Goal: Task Accomplishment & Management: Use online tool/utility

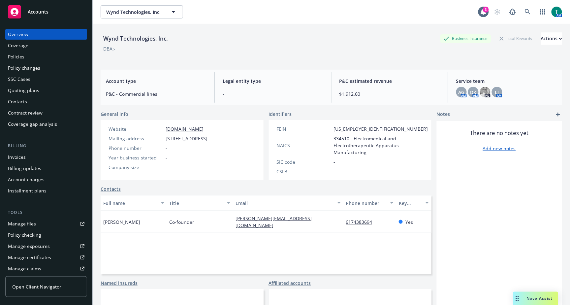
click at [28, 222] on div "Manage files" at bounding box center [22, 223] width 28 height 11
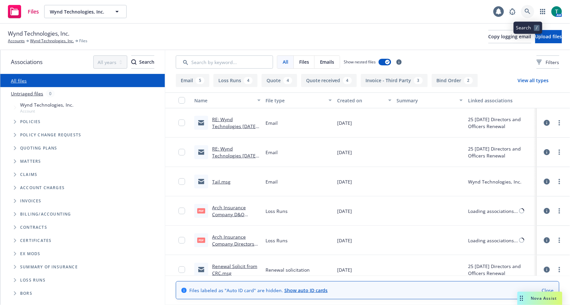
click at [529, 13] on icon at bounding box center [527, 12] width 6 height 6
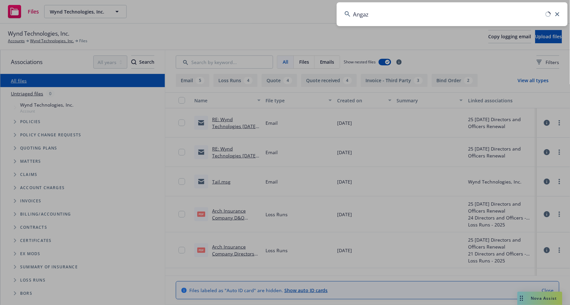
type input "Angaza"
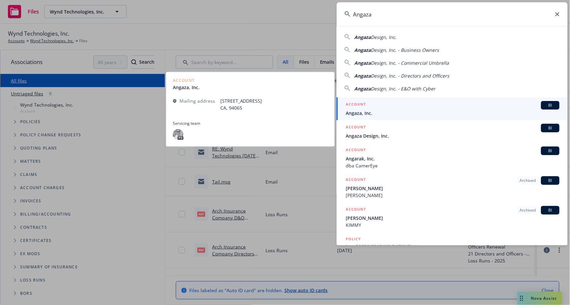
click at [549, 108] on span "BI" at bounding box center [550, 105] width 13 height 6
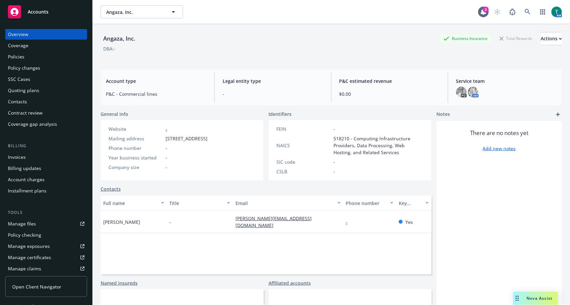
click at [36, 219] on link "Manage files" at bounding box center [46, 223] width 82 height 11
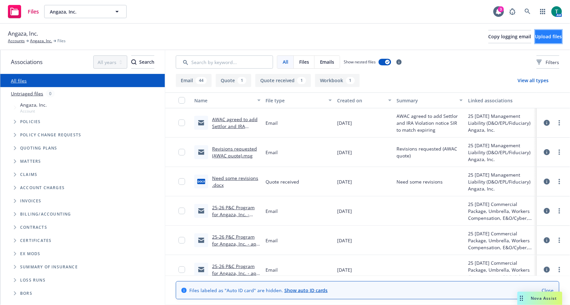
click at [541, 37] on span "Upload files" at bounding box center [548, 36] width 27 height 6
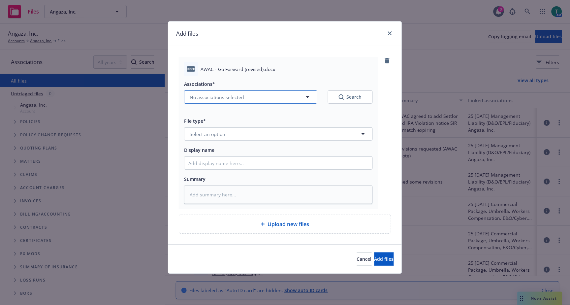
click at [198, 98] on span "No associations selected" at bounding box center [217, 97] width 54 height 7
type textarea "x"
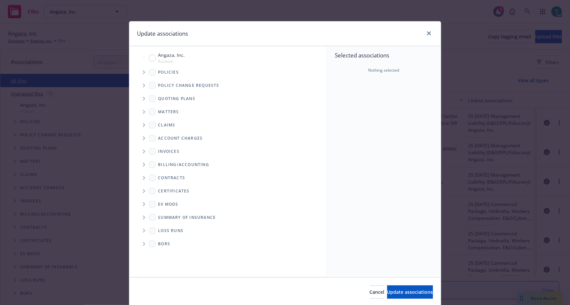
click at [158, 59] on span "Account" at bounding box center [171, 61] width 27 height 6
checkbox input "true"
click at [143, 100] on icon "Tree Example" at bounding box center [144, 99] width 3 height 4
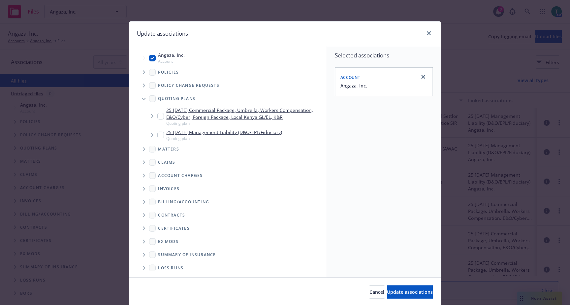
click at [159, 116] on input "Tree Example" at bounding box center [160, 116] width 7 height 7
checkbox input "true"
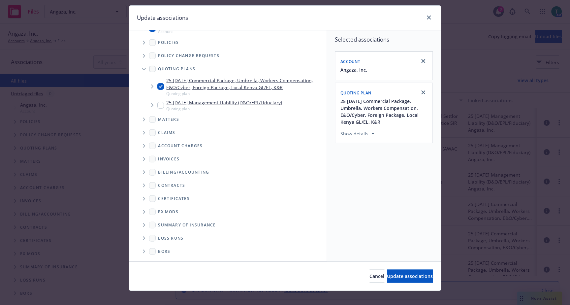
scroll to position [23, 0]
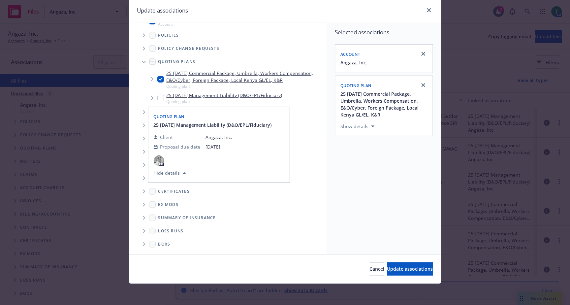
click at [157, 99] on input "Tree Example" at bounding box center [160, 98] width 7 height 7
checkbox input "true"
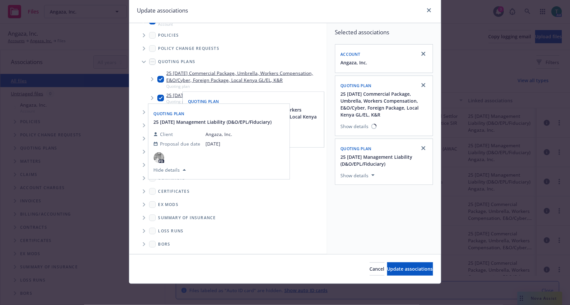
click at [159, 80] on input "Tree Example" at bounding box center [160, 79] width 7 height 7
checkbox input "false"
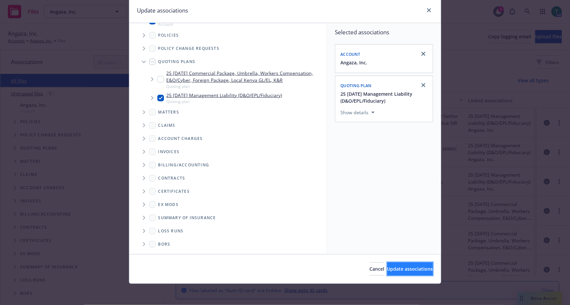
click at [399, 271] on span "Update associations" at bounding box center [410, 268] width 46 height 6
type textarea "x"
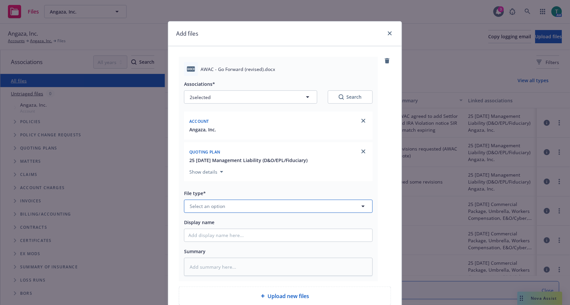
click at [233, 209] on button "Select an option" at bounding box center [278, 205] width 189 height 13
type input "quote"
click at [244, 184] on div "Quote received" at bounding box center [278, 188] width 180 height 10
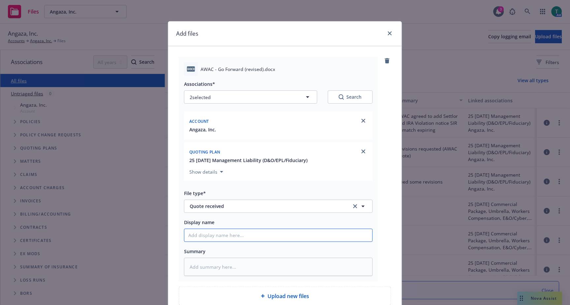
click at [225, 239] on input "Display name" at bounding box center [278, 235] width 188 height 13
type textarea "x"
type input "R"
type textarea "x"
type input "RE"
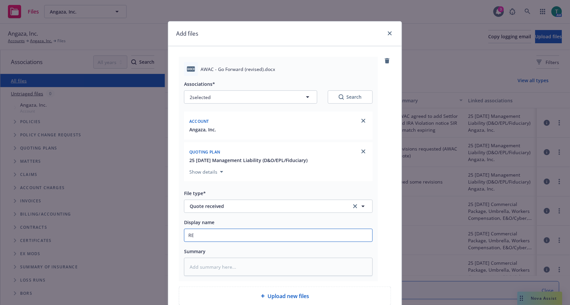
type textarea "x"
type input "R"
type textarea "x"
type input "Re"
type textarea "x"
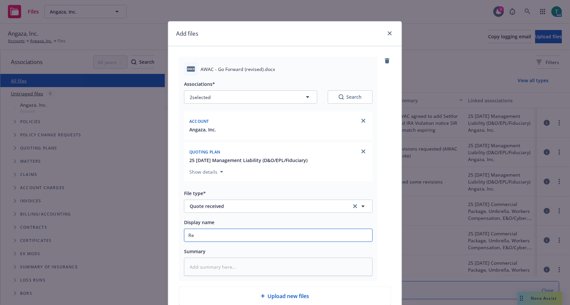
type input "Rev"
type textarea "x"
type input "Revi"
type textarea "x"
type input "Revis"
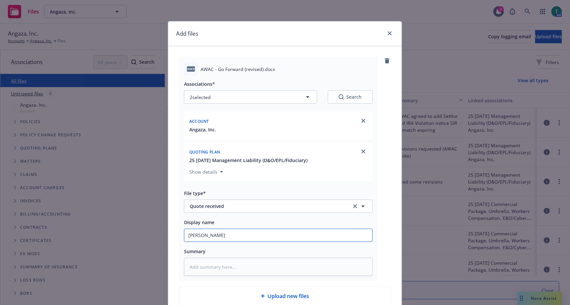
type textarea "x"
type input "Revise"
type textarea "x"
type input "Revised"
type textarea "x"
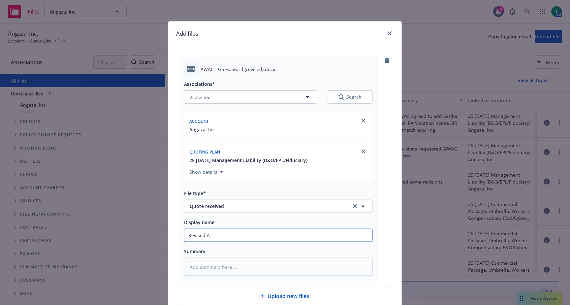
type input "Revised AW"
type textarea "x"
type input "Revised AWA"
type textarea "x"
type input "Revised AWAC"
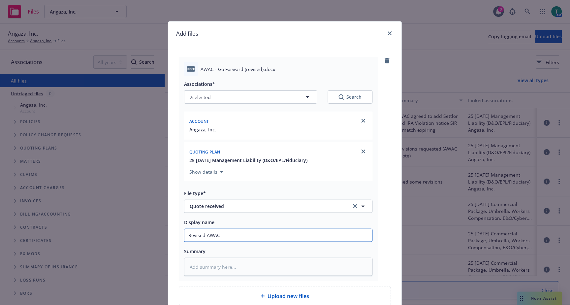
type textarea "x"
type input "Revised AWAC q"
type textarea "x"
type input "Revised AWAC quo"
type textarea "x"
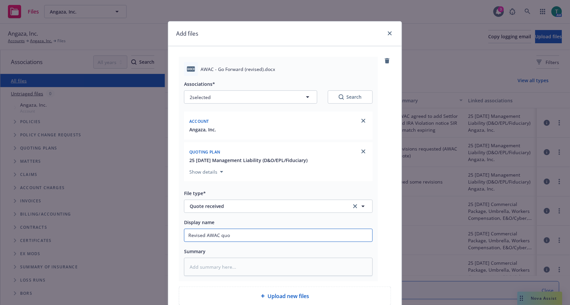
type input "Revised AWAC quot"
type textarea "x"
drag, startPoint x: 244, startPoint y: 235, endPoint x: 164, endPoint y: 236, distance: 79.8
click at [164, 236] on div "Add files docx AWAC - Go Forward (revised).docx Associations* 2 selected Search…" at bounding box center [285, 152] width 570 height 305
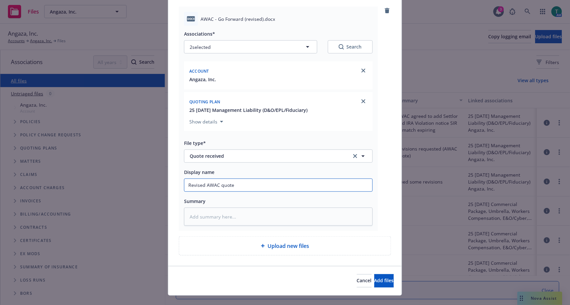
scroll to position [63, 0]
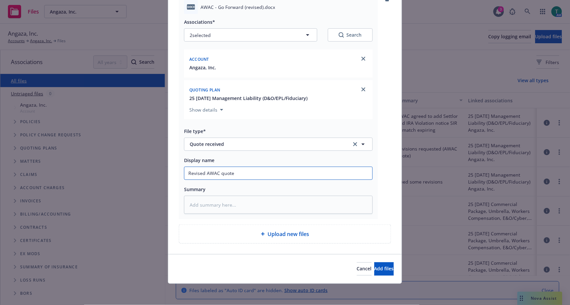
type input "Revised AWAC quote"
click at [200, 205] on textarea at bounding box center [278, 204] width 189 height 18
paste textarea "Revised AWAC quote"
type textarea "x"
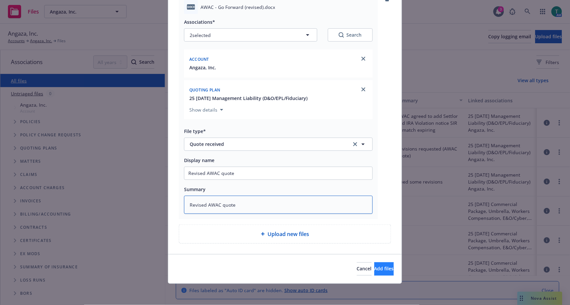
type textarea "Revised AWAC quote"
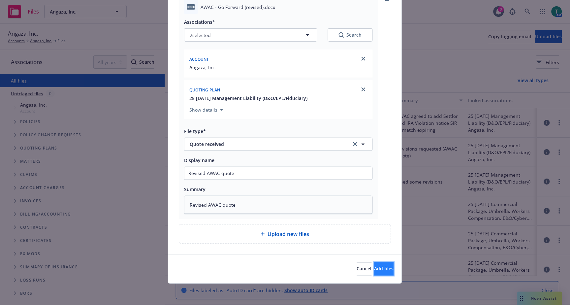
click at [380, 269] on button "Add files" at bounding box center [383, 268] width 19 height 13
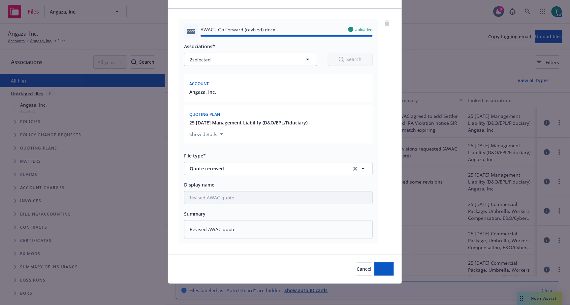
type textarea "x"
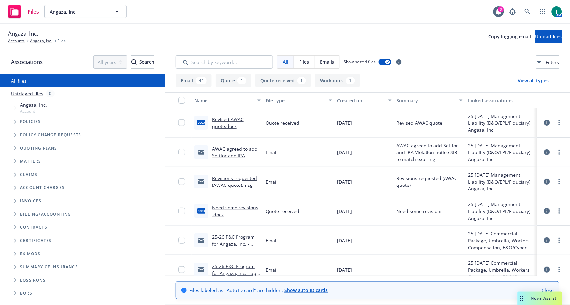
click at [108, 42] on div "Angaza, Inc. Accounts Angaza, Inc. Files Copy logging email Upload files" at bounding box center [285, 36] width 554 height 15
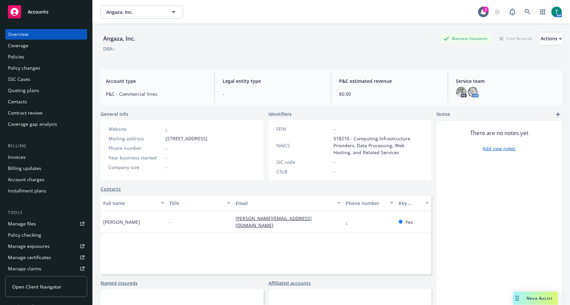
scroll to position [110, 0]
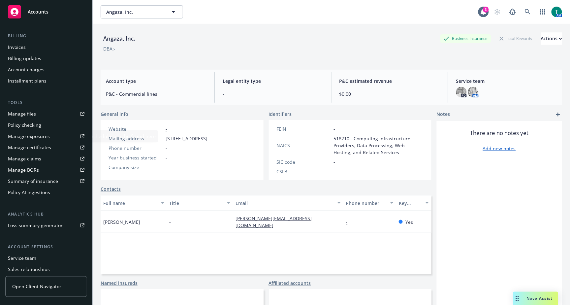
click at [32, 114] on div "Manage files" at bounding box center [22, 113] width 28 height 11
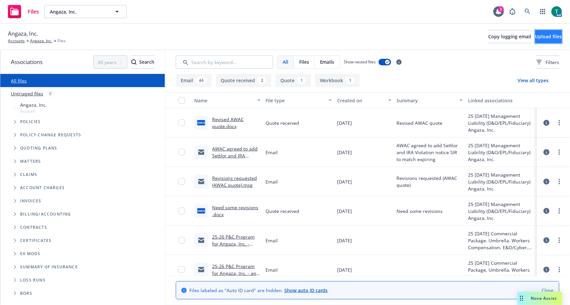
click at [535, 37] on span "Upload files" at bounding box center [548, 36] width 27 height 6
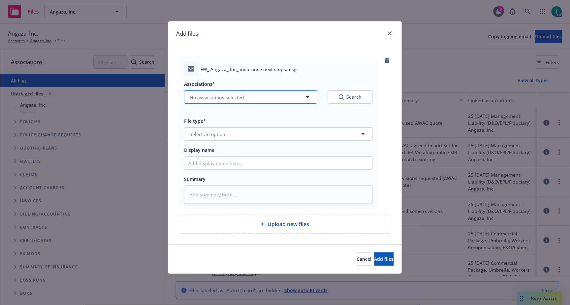
click at [208, 96] on span "No associations selected" at bounding box center [217, 97] width 54 height 7
type textarea "x"
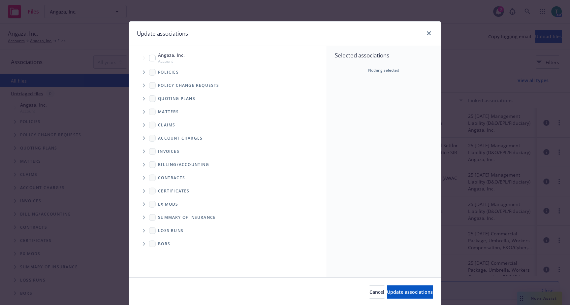
click at [149, 57] on input "Tree Example" at bounding box center [152, 58] width 7 height 7
checkbox input "true"
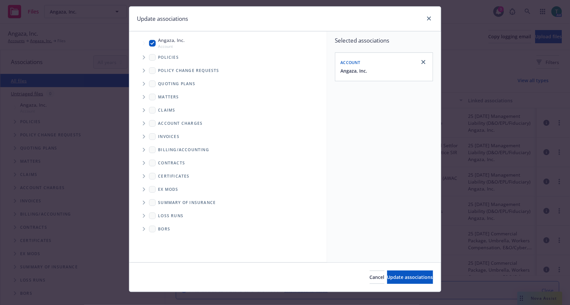
scroll to position [23, 0]
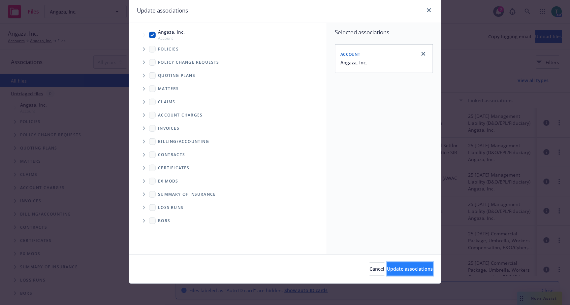
click at [411, 274] on button "Update associations" at bounding box center [410, 268] width 46 height 13
type textarea "x"
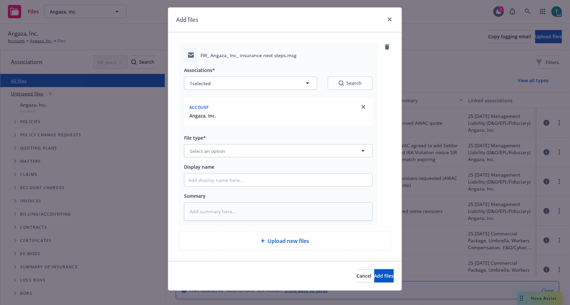
scroll to position [21, 0]
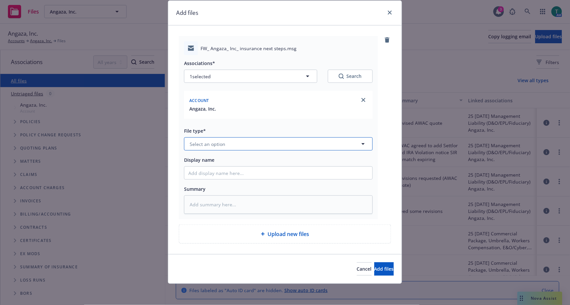
click at [207, 137] on button "Select an option" at bounding box center [278, 143] width 189 height 13
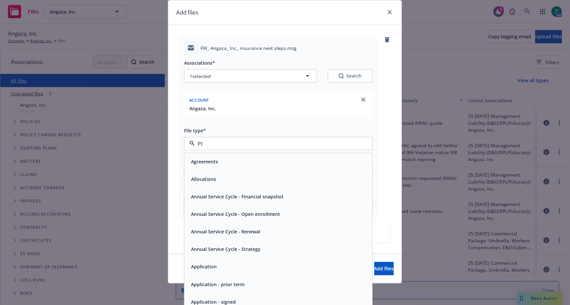
type input "Pto"
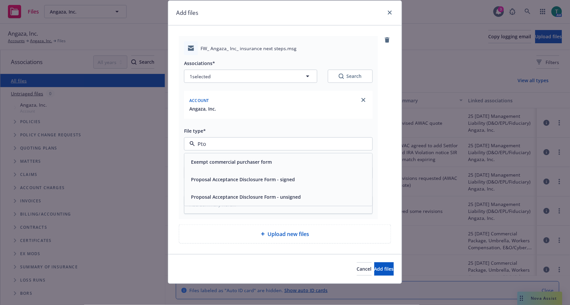
type textarea "x"
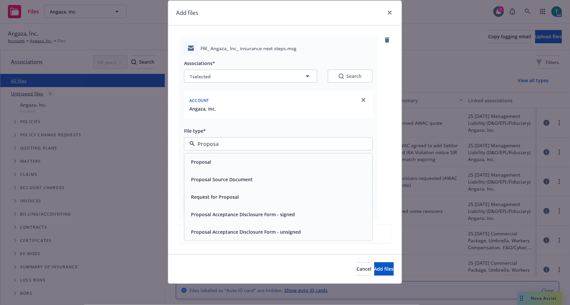
type input "Proposal"
click at [208, 163] on div "Proposal" at bounding box center [200, 162] width 24 height 10
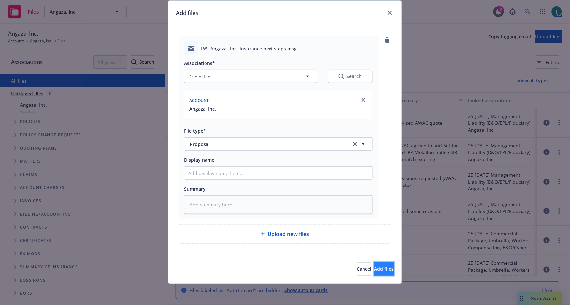
click at [374, 269] on span "Add files" at bounding box center [383, 268] width 19 height 6
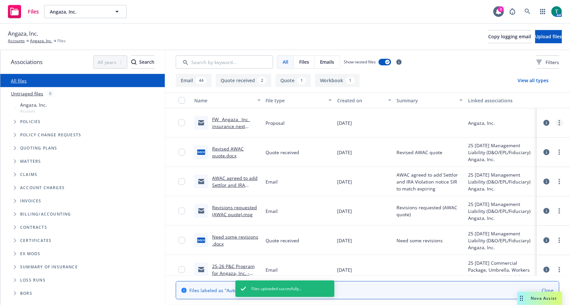
click at [556, 125] on link "more" at bounding box center [559, 123] width 8 height 8
click at [522, 163] on link "Edit" at bounding box center [525, 162] width 66 height 13
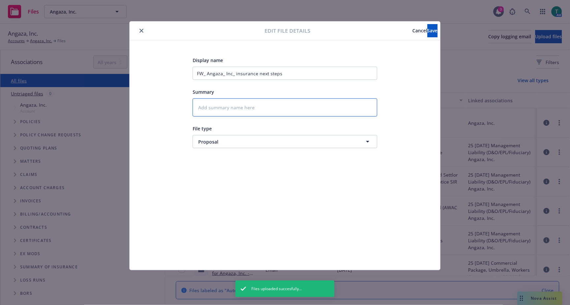
click at [221, 107] on textarea at bounding box center [284, 107] width 185 height 18
type textarea "x"
type textarea "G"
type textarea "x"
type textarea "Go"
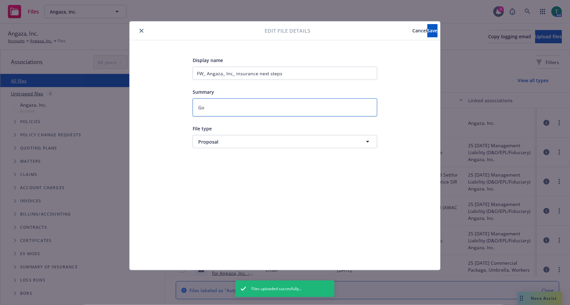
type textarea "x"
type textarea "Go"
type textarea "x"
type textarea "Go fo"
type textarea "x"
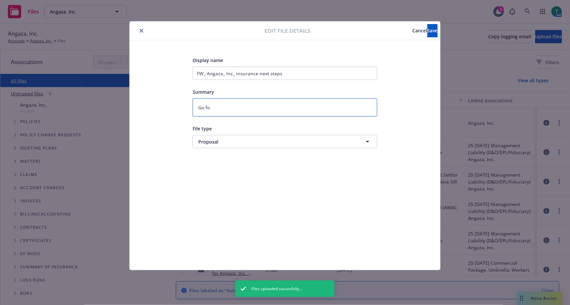
type textarea "Go for"
type textarea "x"
type textarea "Go forw"
type textarea "x"
type textarea "Go forwa"
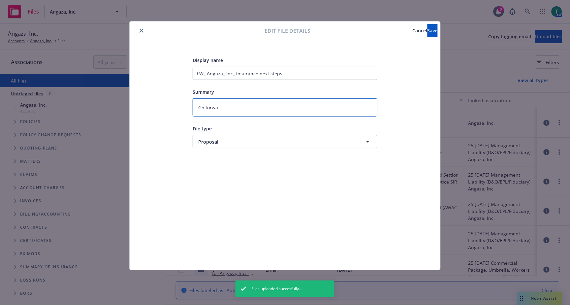
type textarea "x"
type textarea "Go forward"
type textarea "x"
type textarea "Go forward"
type textarea "x"
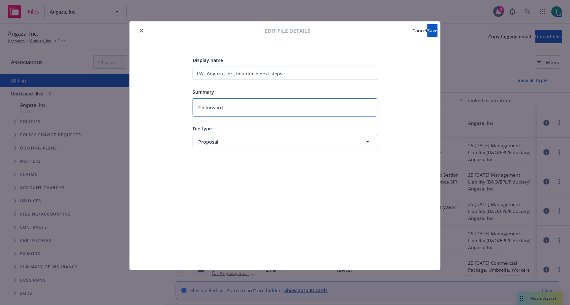
type textarea "Go forward D"
type textarea "x"
type textarea "Go forward D&"
type textarea "x"
type textarea "Go forward D&O"
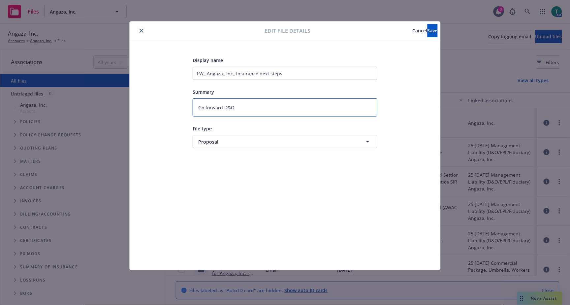
type textarea "x"
type textarea "Go forward D&O/"
type textarea "x"
type textarea "Go forward D&O/EP"
type textarea "x"
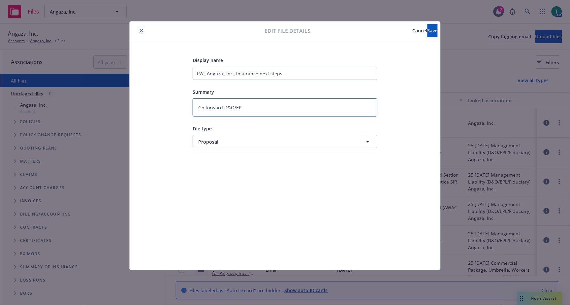
type textarea "Go forward D&O/EPL"
type textarea "x"
type textarea "Go forward D&O/EPL/"
type textarea "x"
type textarea "Go forward D&O/EPL/FI"
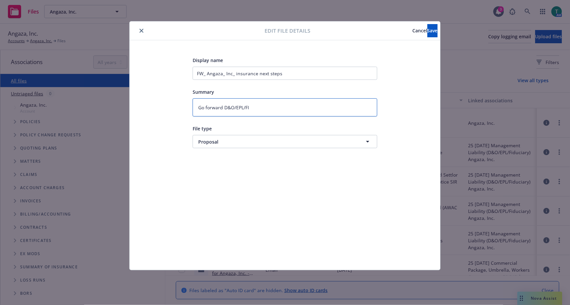
type textarea "x"
type textarea "Go forward D&O/EPL/FID"
type textarea "x"
type textarea "Go forward D&O/EPL/FID"
type textarea "x"
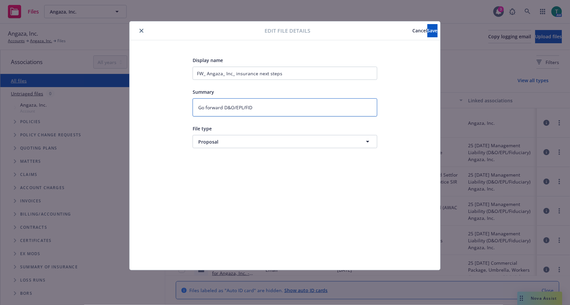
type textarea "Go forward D&O/EPL/FID -"
type textarea "x"
type textarea "Go forward D&O/EPL/FID -"
type textarea "x"
type textarea "Go forward D&O/EPL/FID - A"
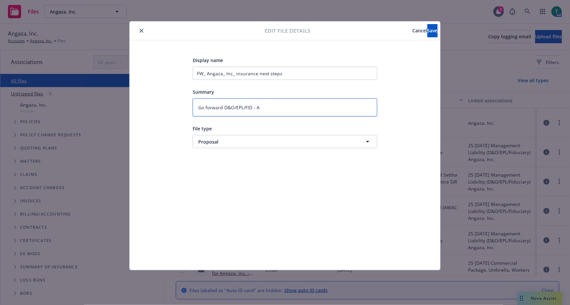
type textarea "x"
type textarea "Go forward D&O/EPL/FID - Ag"
type textarea "x"
type textarea "Go forward D&O/EPL/FID - Agan"
type textarea "x"
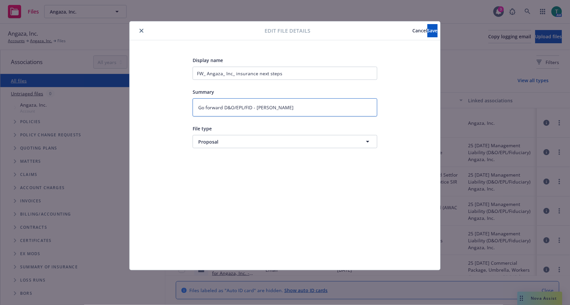
type textarea "Go forward D&O/EPL/FID - Aga"
type textarea "x"
type textarea "Go forward D&O/EPL/FID - Ag"
type textarea "x"
type textarea "Go forward D&O/EPL/FID - A"
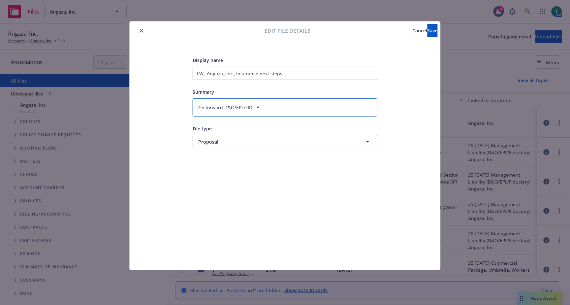
type textarea "x"
type textarea "Go forward D&O/EPL/FID - An"
type textarea "x"
type textarea "Go forward D&O/EPL/FID - Ang"
type textarea "x"
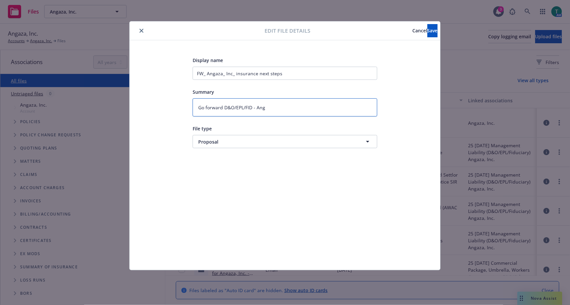
type textarea "Go forward D&O/EPL/FID - Anga"
type textarea "x"
type textarea "Go forward D&O/EPL/FID - Angaz"
type textarea "x"
type textarea "Go forward D&O/EPL/FID - Angaza"
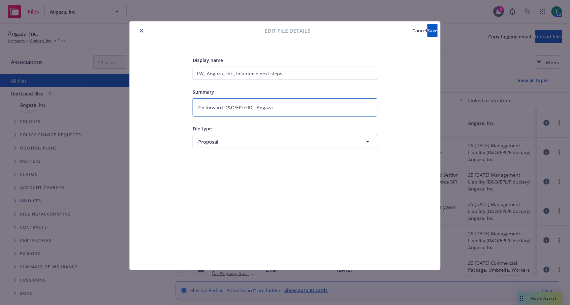
type textarea "x"
type textarea "Go forward D&O/EPL/FID - Angaza,"
type textarea "x"
type textarea "Go forward D&O/EPL/FID - Angaza, I"
type textarea "x"
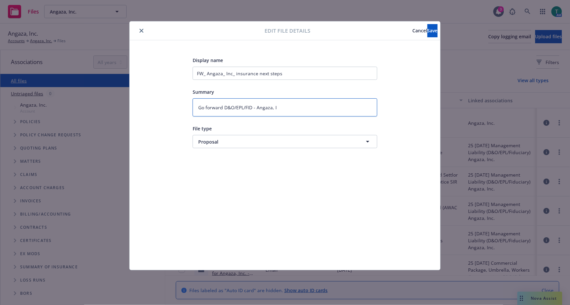
type textarea "Go forward D&O/EPL/FID - Angaza, In"
type textarea "x"
type textarea "Go forward D&O/EPL/FID - Angaza, Inc"
click at [427, 29] on span "Save" at bounding box center [432, 30] width 10 height 6
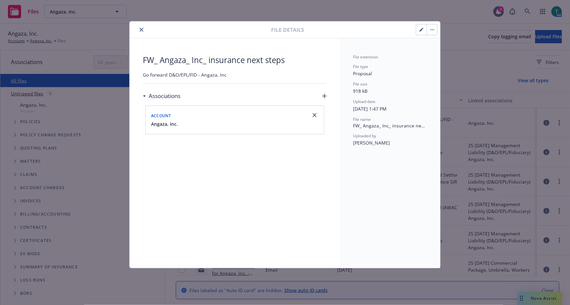
click at [139, 31] on button "close" at bounding box center [141, 30] width 8 height 8
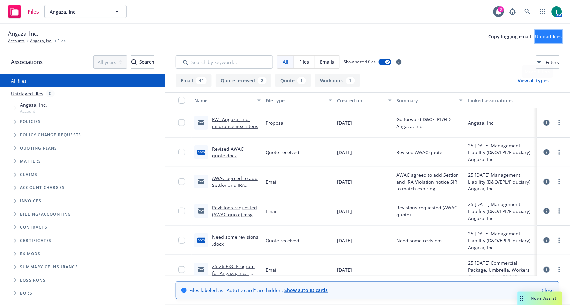
click at [542, 39] on span "Upload files" at bounding box center [548, 36] width 27 height 6
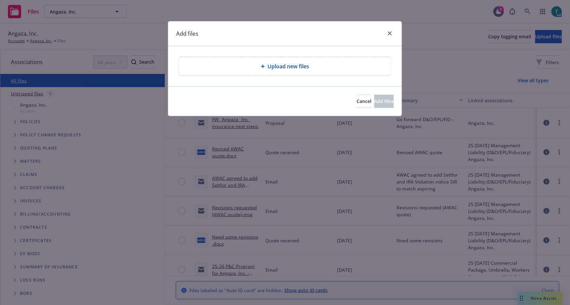
type textarea "x"
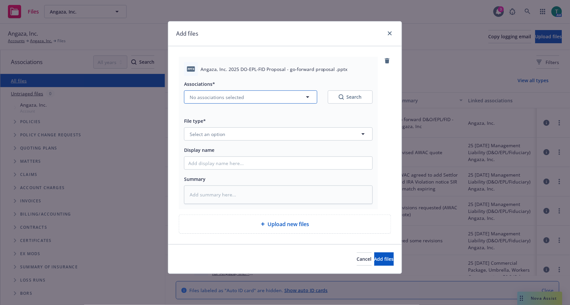
click at [213, 90] on div "Associations* No associations selected Search" at bounding box center [278, 92] width 189 height 24
click at [206, 136] on span "Select an option" at bounding box center [208, 134] width 36 height 7
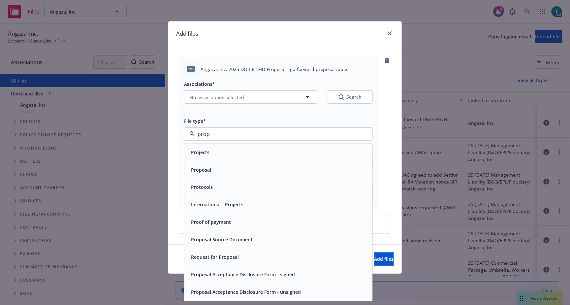
type input "propo"
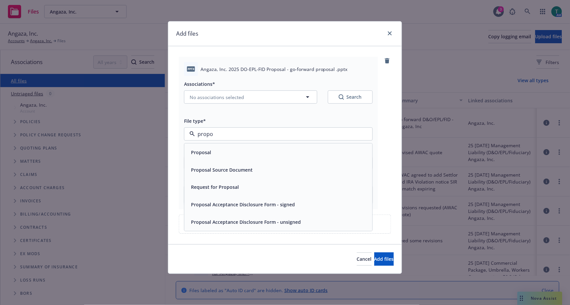
click at [193, 154] on span "Proposal" at bounding box center [201, 152] width 20 height 7
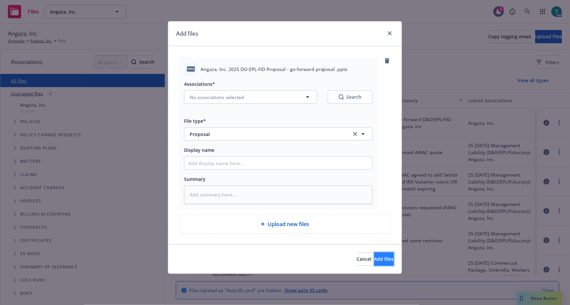
click at [374, 261] on span "Add files" at bounding box center [383, 258] width 19 height 6
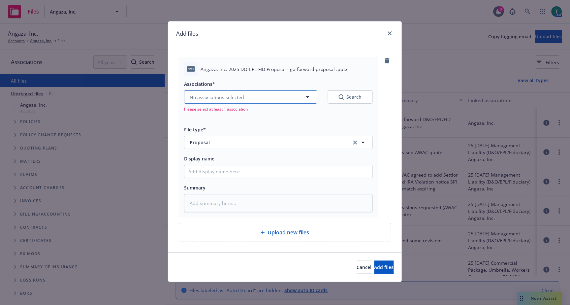
click at [208, 93] on button "No associations selected" at bounding box center [250, 96] width 133 height 13
type textarea "x"
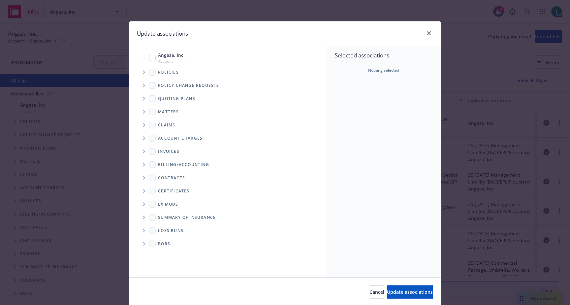
drag, startPoint x: 154, startPoint y: 60, endPoint x: 141, endPoint y: 94, distance: 36.2
click at [153, 60] on div "Angaza, Inc. Account" at bounding box center [167, 57] width 36 height 13
checkbox input "true"
click at [143, 98] on icon "Tree Example" at bounding box center [144, 99] width 2 height 4
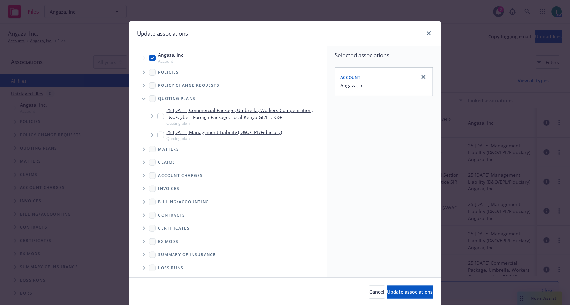
drag, startPoint x: 156, startPoint y: 135, endPoint x: 193, endPoint y: 144, distance: 38.0
click at [157, 135] on input "Tree Example" at bounding box center [160, 135] width 7 height 7
checkbox input "true"
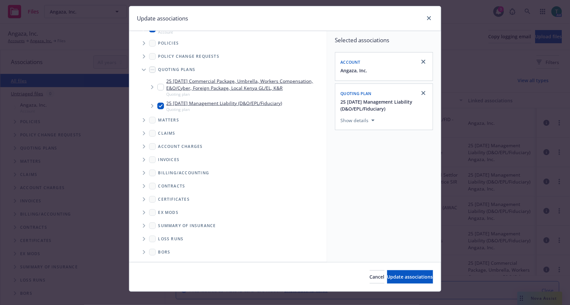
scroll to position [23, 0]
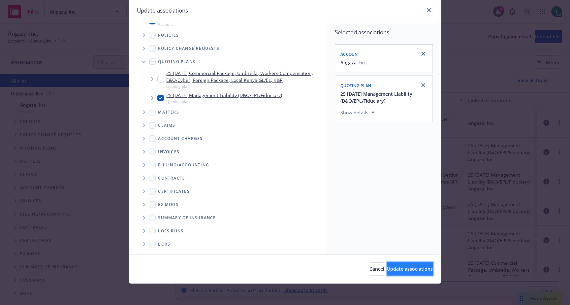
click at [398, 265] on button "Update associations" at bounding box center [410, 268] width 46 height 13
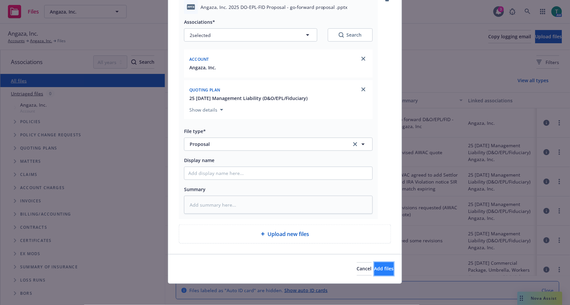
click at [374, 265] on span "Add files" at bounding box center [383, 268] width 19 height 6
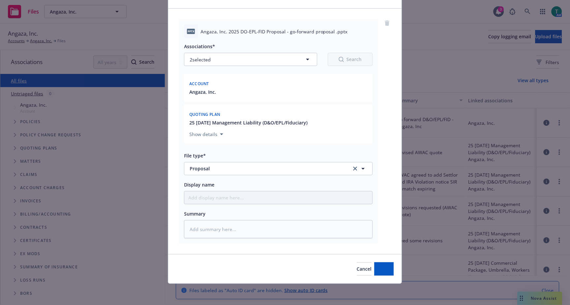
scroll to position [38, 0]
type textarea "x"
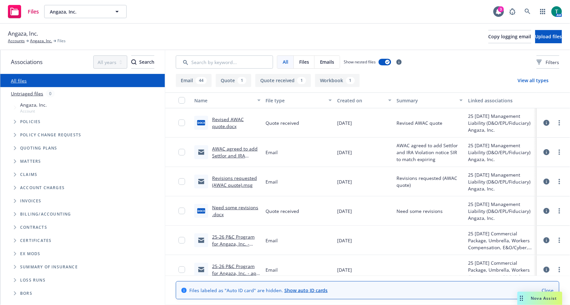
click at [553, 298] on span "Nova Assist" at bounding box center [544, 298] width 26 height 6
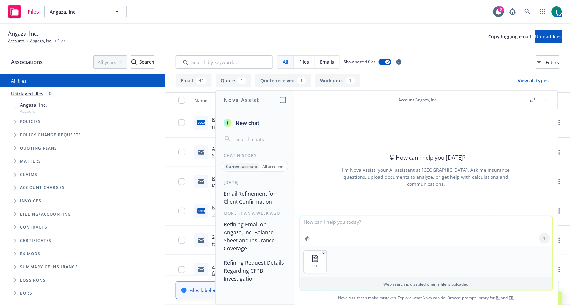
drag, startPoint x: 335, startPoint y: 226, endPoint x: 333, endPoint y: 221, distance: 5.5
click at [334, 224] on textarea at bounding box center [426, 231] width 252 height 30
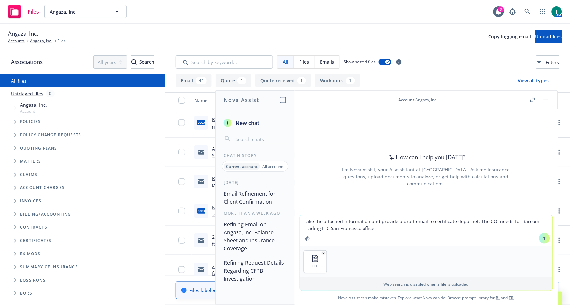
click at [459, 221] on textarea "Take the attached information and provide a draft email to certificate deparnet…" at bounding box center [426, 230] width 252 height 31
drag, startPoint x: 469, startPoint y: 221, endPoint x: 453, endPoint y: 220, distance: 16.9
click at [453, 220] on textarea "Take the attached information and provide a draft email to certificate deparnet…" at bounding box center [426, 230] width 252 height 31
type textarea "Take the attached information and provide a draft email to certificate departme…"
click at [377, 226] on textarea "Take the attached information and provide a draft email to certificate departme…" at bounding box center [426, 230] width 252 height 31
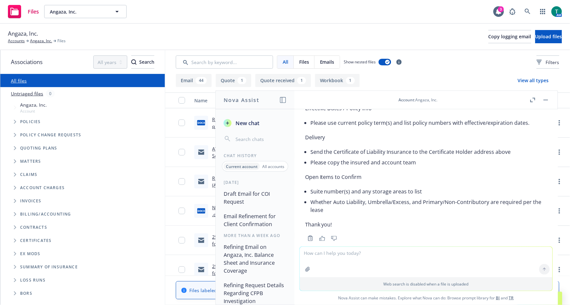
scroll to position [413, 0]
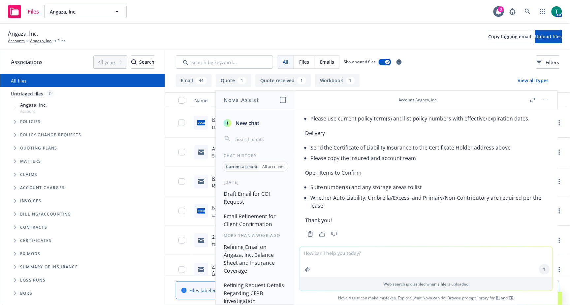
drag, startPoint x: 546, startPoint y: 100, endPoint x: 272, endPoint y: 9, distance: 289.6
click at [545, 99] on button "button" at bounding box center [546, 100] width 8 height 8
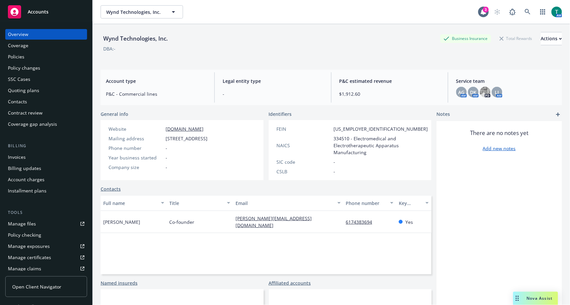
click at [38, 222] on link "Manage files" at bounding box center [46, 223] width 82 height 11
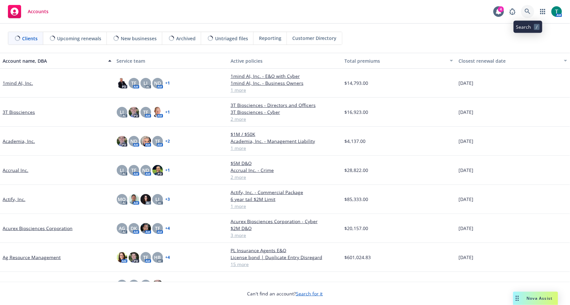
click at [529, 10] on icon at bounding box center [527, 12] width 6 height 6
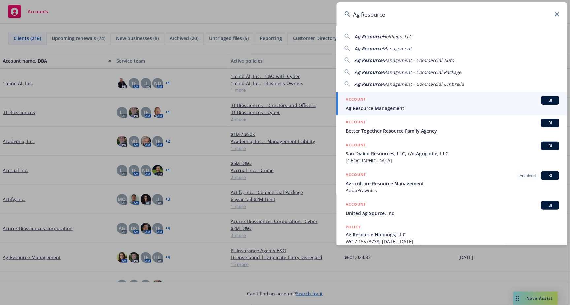
type input "Ag Resource"
click at [550, 100] on span "BI" at bounding box center [550, 100] width 13 height 6
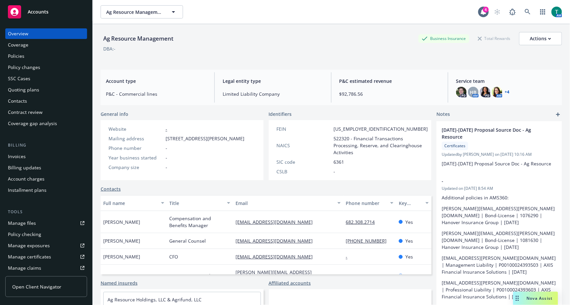
click at [546, 301] on span "Nova Assist" at bounding box center [539, 298] width 26 height 6
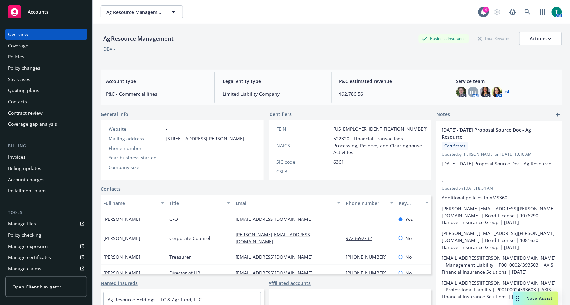
scroll to position [31, 0]
